Goal: Book appointment/travel/reservation

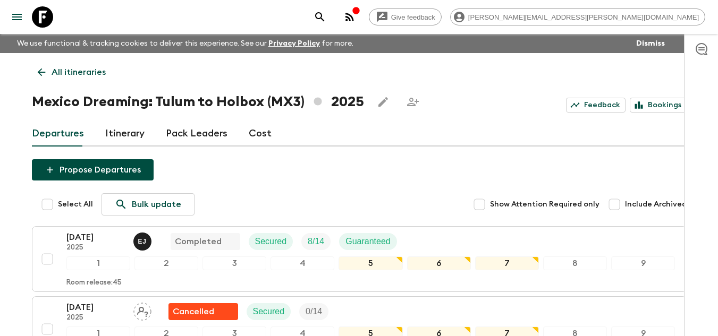
click at [41, 11] on icon at bounding box center [42, 16] width 21 height 21
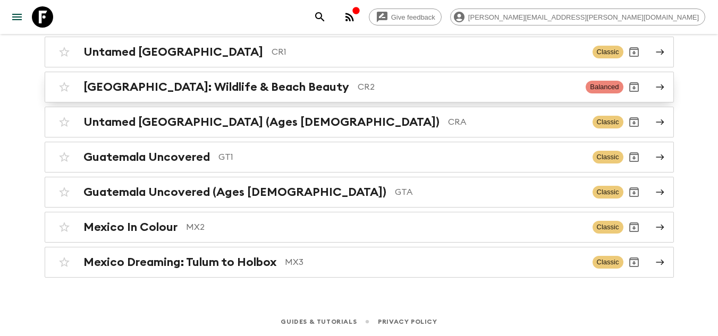
scroll to position [83, 0]
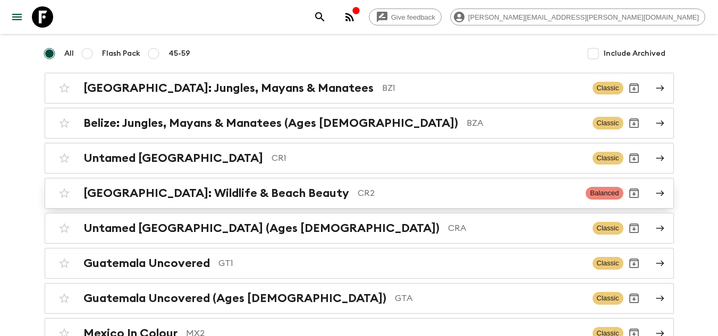
click at [266, 193] on h2 "[GEOGRAPHIC_DATA]: Wildlife & Beach Beauty" at bounding box center [216, 194] width 266 height 14
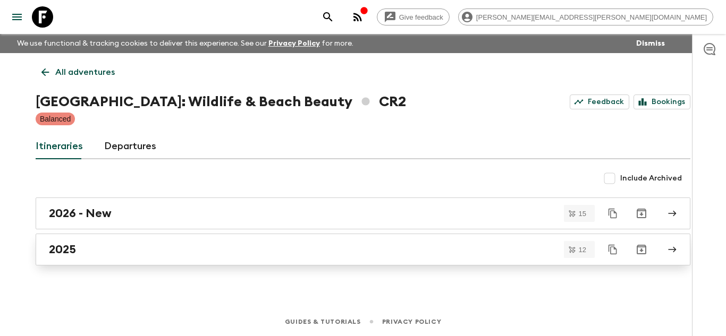
click at [164, 250] on div "2025" at bounding box center [353, 250] width 608 height 14
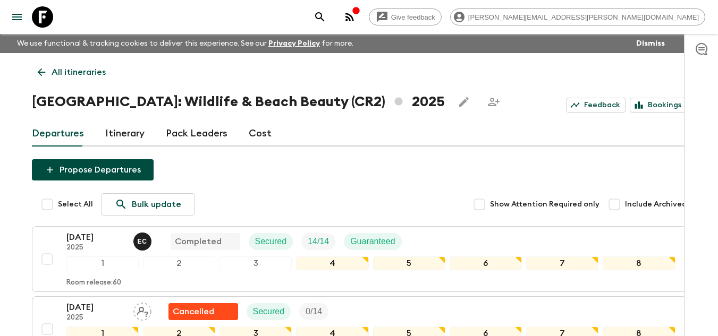
click at [41, 14] on icon at bounding box center [42, 16] width 21 height 21
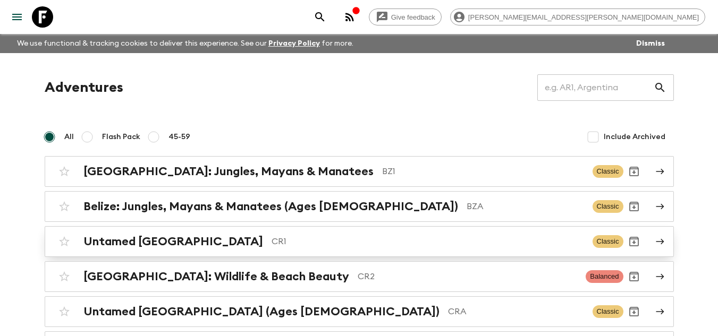
click at [272, 238] on p "CR1" at bounding box center [428, 241] width 313 height 13
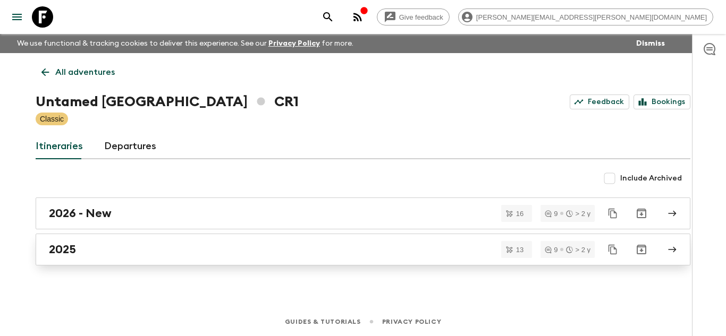
click at [157, 257] on link "2025" at bounding box center [363, 250] width 655 height 32
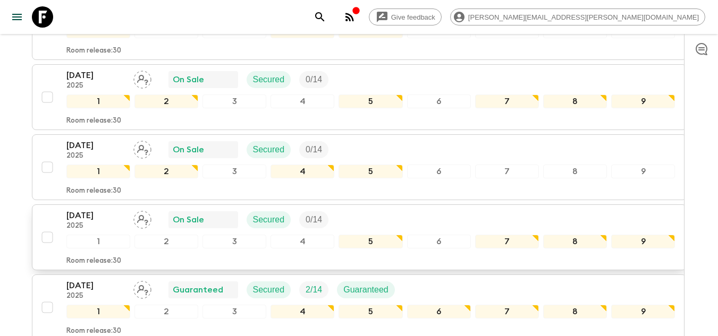
scroll to position [895, 0]
